Goal: Transaction & Acquisition: Purchase product/service

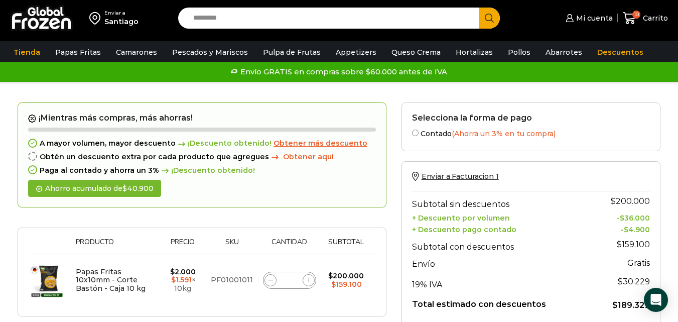
click at [281, 23] on input "Search input" at bounding box center [331, 18] width 286 height 21
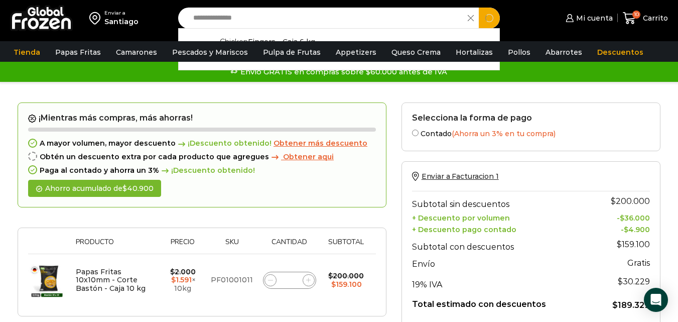
type input "**********"
click at [479, 8] on button "Search" at bounding box center [489, 18] width 21 height 21
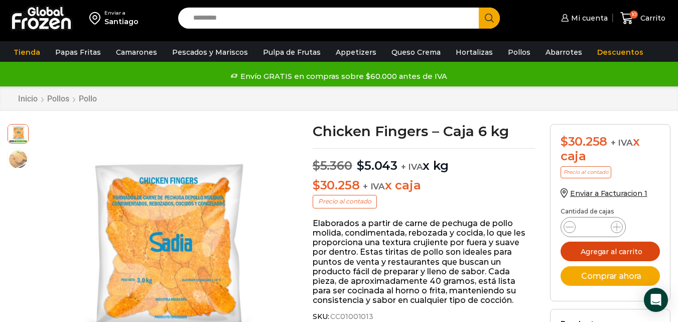
click at [577, 251] on button "Agregar al carrito" at bounding box center [610, 251] width 99 height 20
